Goal: Task Accomplishment & Management: Manage account settings

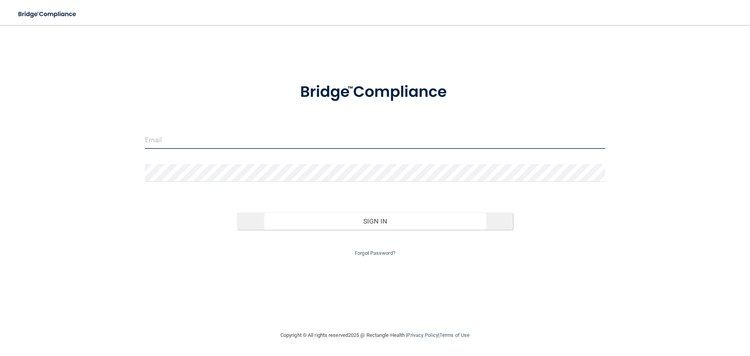
type input "[EMAIL_ADDRESS][DOMAIN_NAME]"
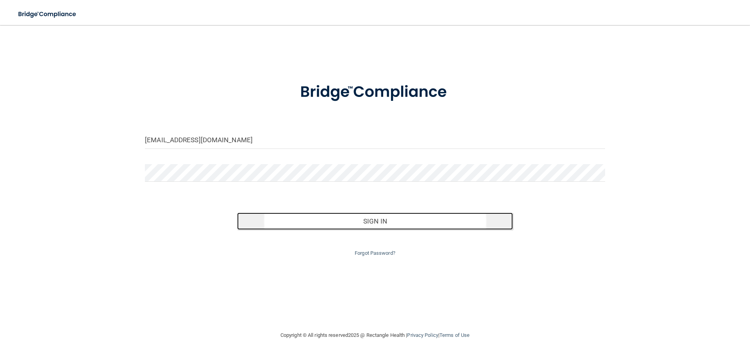
click at [364, 224] on button "Sign In" at bounding box center [375, 221] width 276 height 17
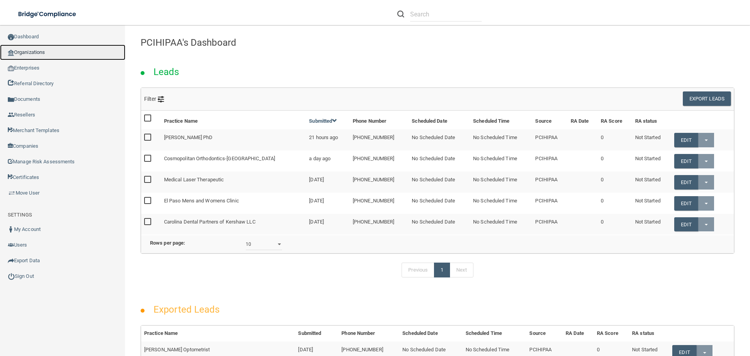
click at [37, 51] on link "Organizations" at bounding box center [62, 53] width 125 height 16
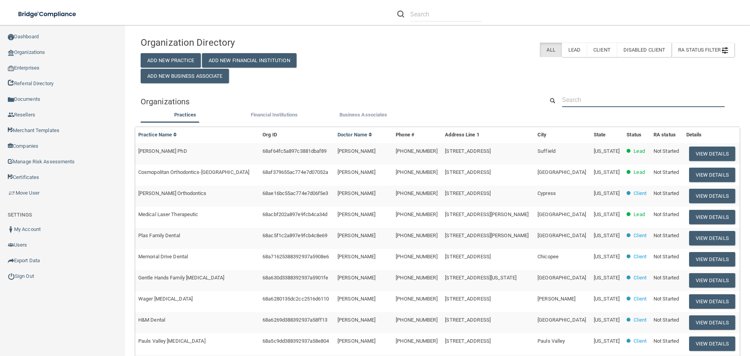
click at [592, 100] on input "text" at bounding box center [643, 100] width 163 height 14
paste input "[PERSON_NAME] DDS"
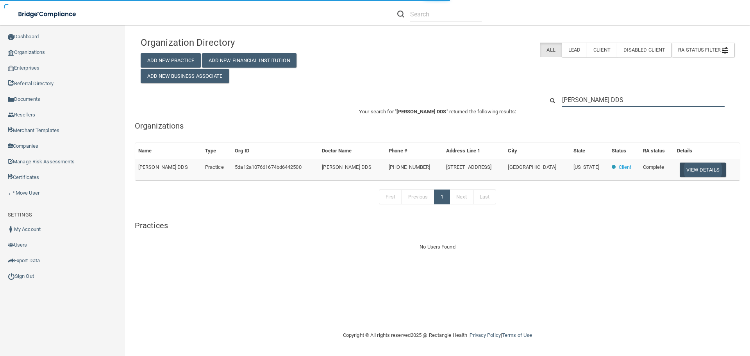
type input "[PERSON_NAME] DDS"
click at [697, 176] on button "View Details" at bounding box center [703, 170] width 46 height 14
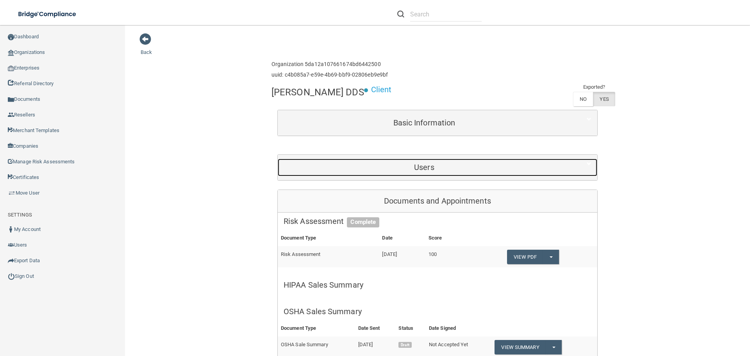
click at [412, 166] on h5 "Users" at bounding box center [424, 167] width 281 height 9
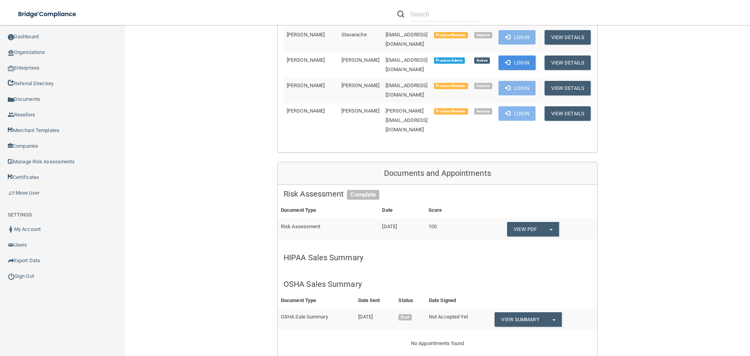
scroll to position [313, 0]
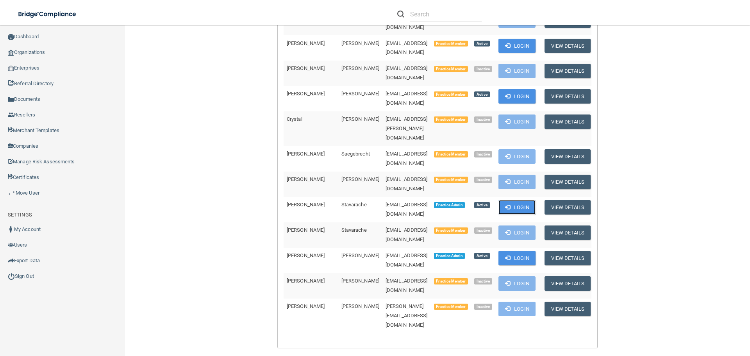
click at [534, 200] on button "Login" at bounding box center [517, 207] width 37 height 14
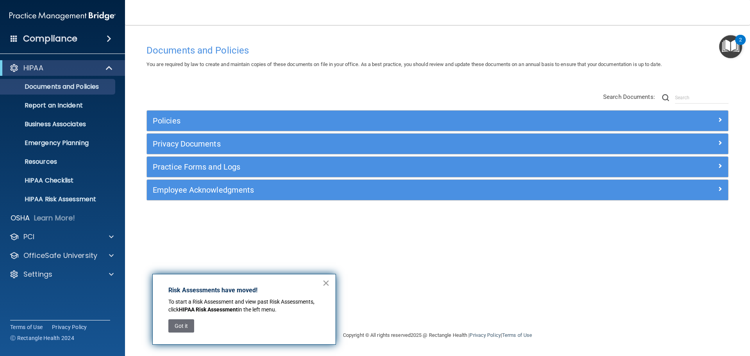
click at [326, 286] on button "×" at bounding box center [325, 283] width 7 height 13
